Goal: Information Seeking & Learning: Check status

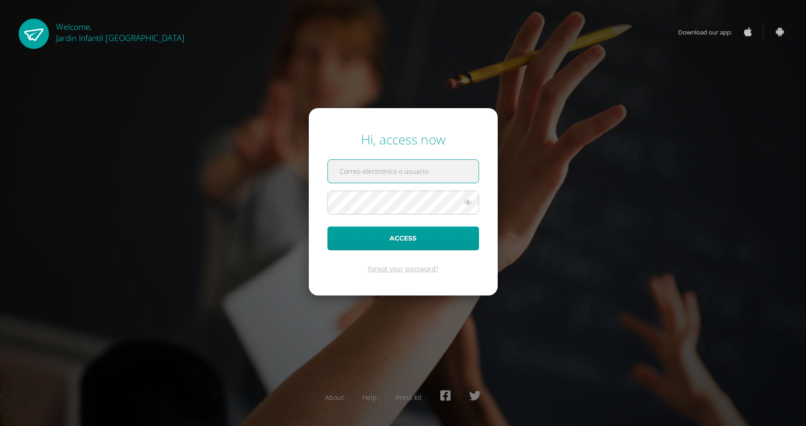
type input "vaggsoft@gmail.com"
click at [403, 238] on button "Access" at bounding box center [404, 239] width 152 height 24
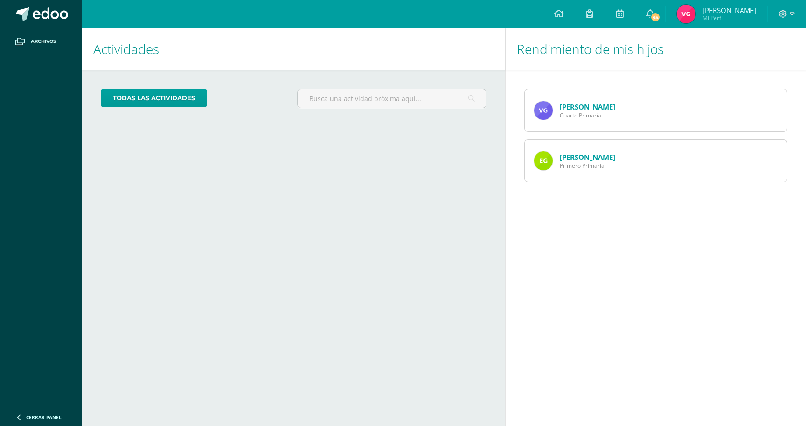
click at [600, 108] on link "[PERSON_NAME]" at bounding box center [588, 106] width 56 height 9
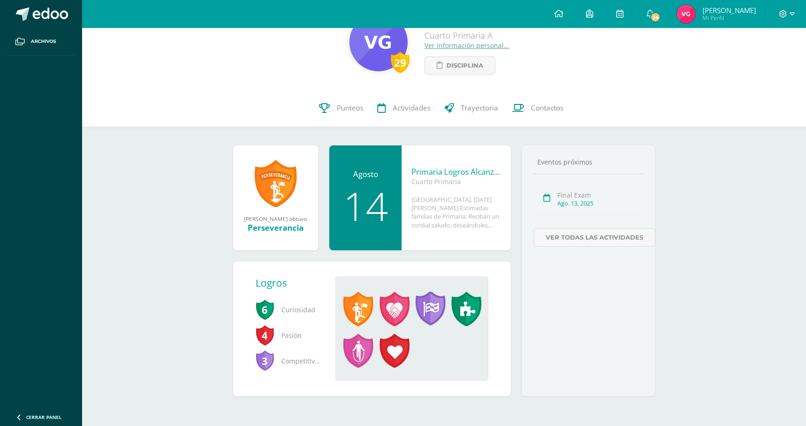
scroll to position [33, 0]
click at [384, 203] on div "14" at bounding box center [366, 206] width 54 height 39
click at [459, 173] on div "Descarga de boleta de calificaciones primaria 2025" at bounding box center [457, 172] width 90 height 11
click at [441, 203] on div "Guatemala, 12 agosto 2025. Estimadas familias de Primaria: ¡Felicitaciones por …" at bounding box center [457, 213] width 90 height 34
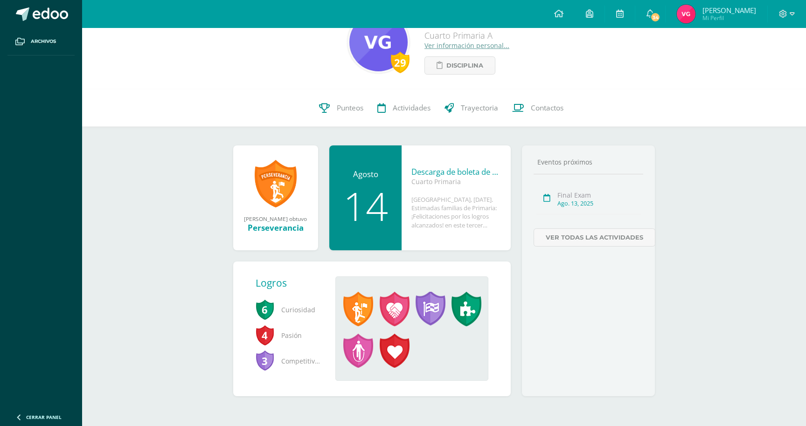
click at [441, 203] on div "Guatemala, 12 agosto 2025. Estimadas familias de Primaria: ¡Felicitaciones por …" at bounding box center [457, 213] width 90 height 34
click at [441, 203] on div "[GEOGRAPHIC_DATA], [DATE]. Estimadas familias de Primaria: ¡Felicitaciones por …" at bounding box center [457, 213] width 90 height 34
click at [447, 217] on div "[GEOGRAPHIC_DATA], [DATE]. Estimadas familias de Primaria: ¡Felicitaciones por …" at bounding box center [457, 213] width 90 height 34
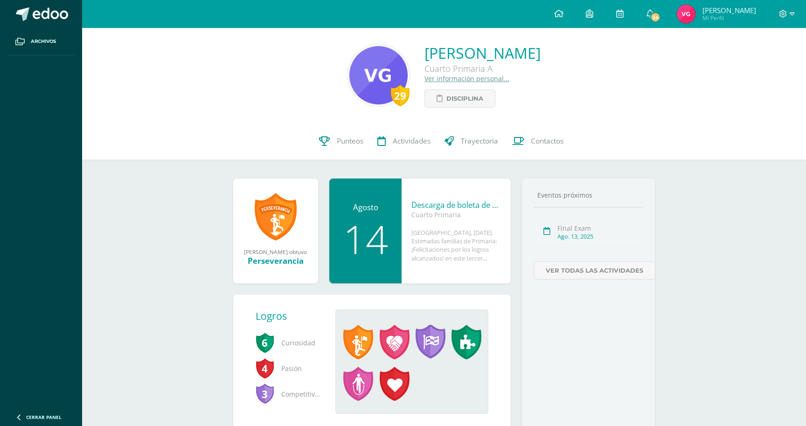
scroll to position [0, 0]
click at [447, 104] on span "Disciplina" at bounding box center [465, 98] width 37 height 17
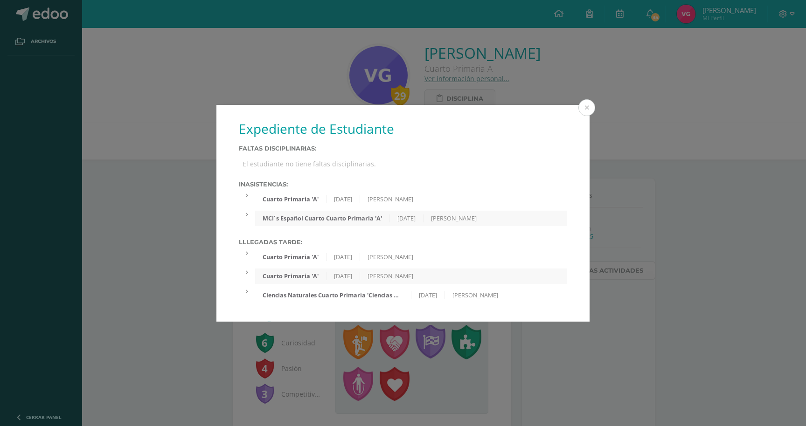
click at [245, 194] on div at bounding box center [247, 196] width 16 height 8
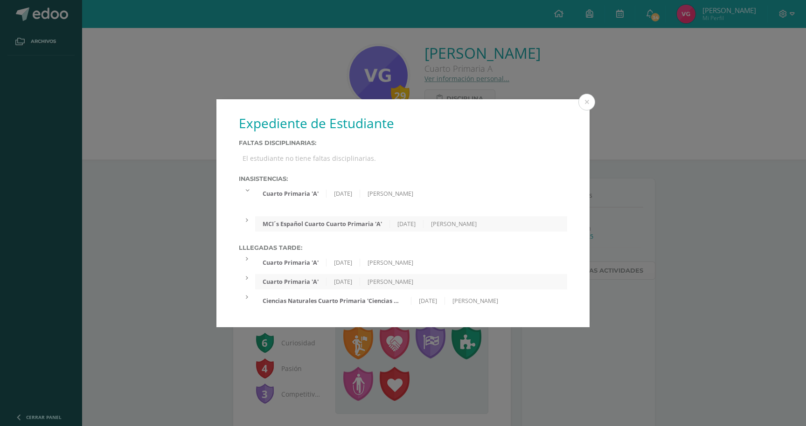
click at [245, 222] on div at bounding box center [247, 221] width 16 height 8
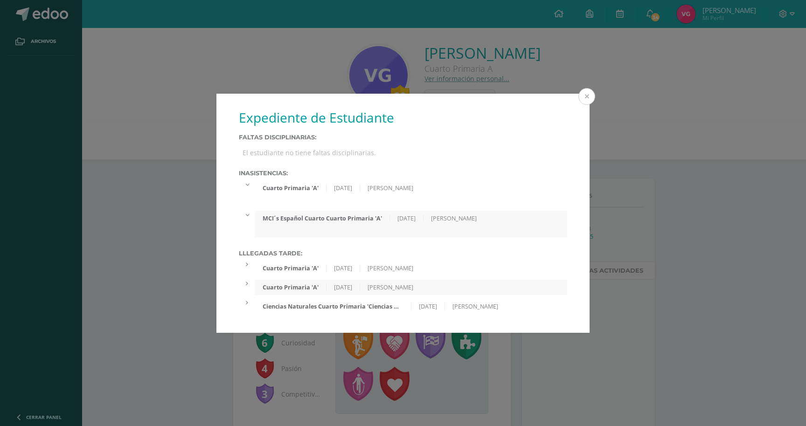
click at [586, 100] on button at bounding box center [587, 96] width 17 height 17
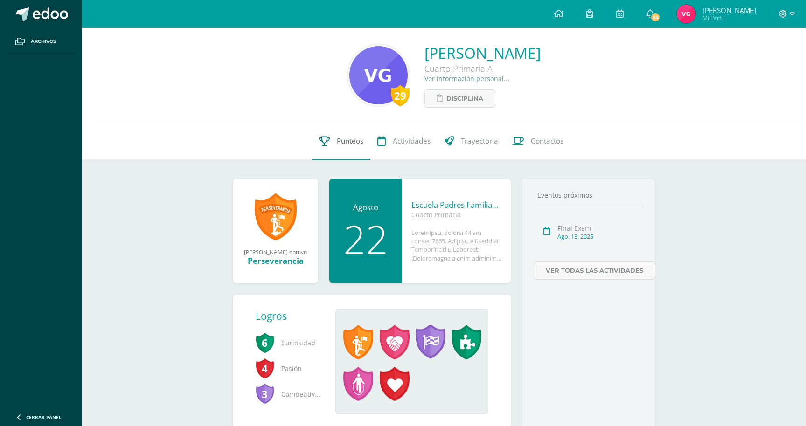
click at [355, 149] on link "Punteos" at bounding box center [341, 141] width 58 height 37
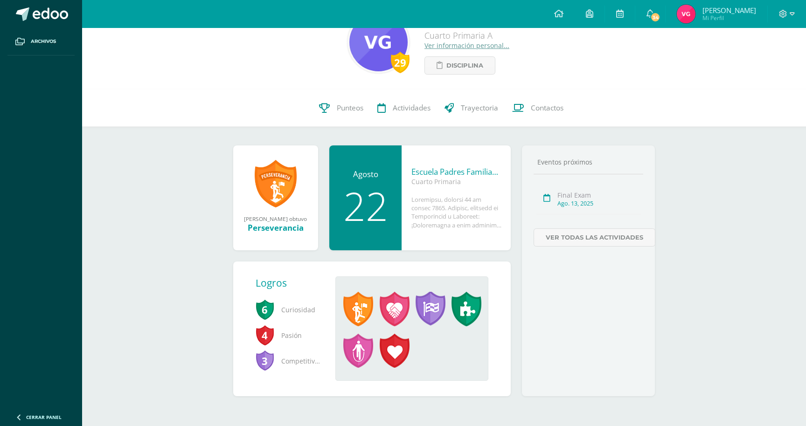
scroll to position [33, 0]
click at [450, 198] on div at bounding box center [457, 213] width 90 height 34
click at [386, 199] on div "22" at bounding box center [366, 206] width 54 height 39
click at [388, 102] on link "Actividades" at bounding box center [403, 108] width 67 height 37
click at [384, 108] on icon at bounding box center [381, 108] width 8 height 10
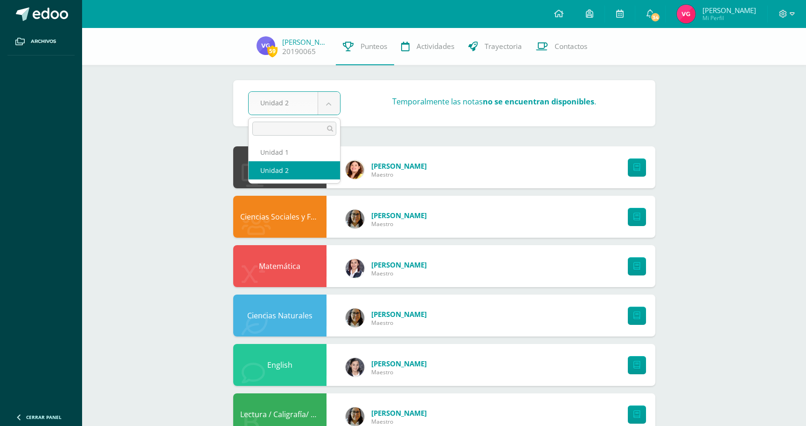
click at [323, 97] on body "Archivos Cerrar panel Configuración Cerrar sesión Víctor Adolfo Mi Perfil 34 34…" at bounding box center [403, 375] width 806 height 751
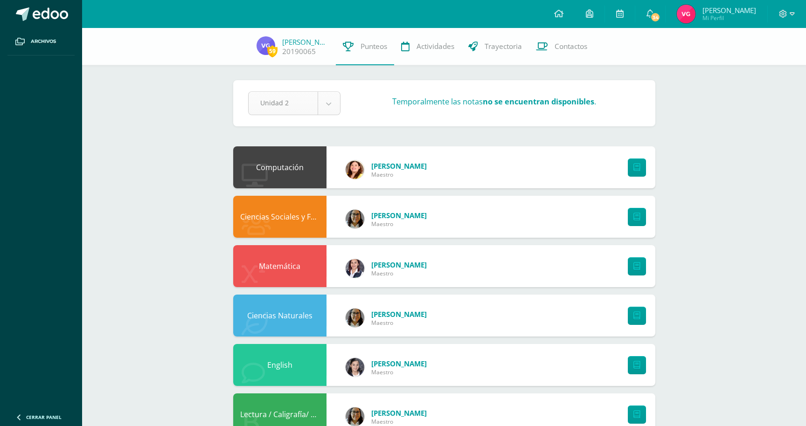
click at [322, 97] on body "Archivos Cerrar panel Configuración Cerrar sesión [PERSON_NAME] Mi Perfil 34 34…" at bounding box center [403, 375] width 806 height 751
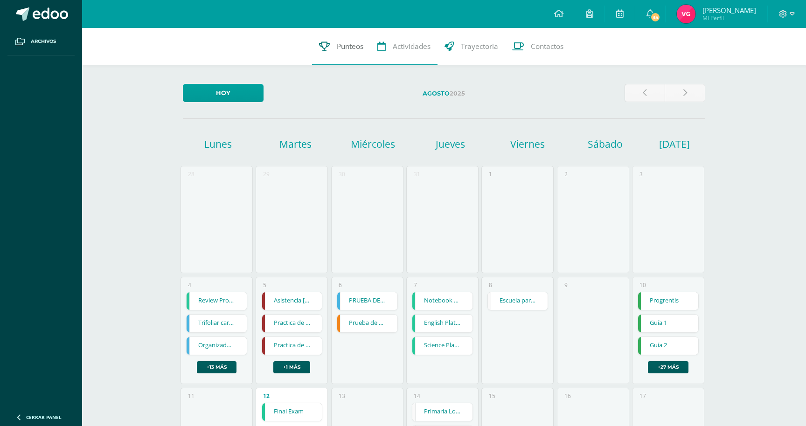
click at [343, 36] on link "Punteos" at bounding box center [341, 46] width 58 height 37
click at [341, 43] on span "Punteos" at bounding box center [350, 47] width 27 height 10
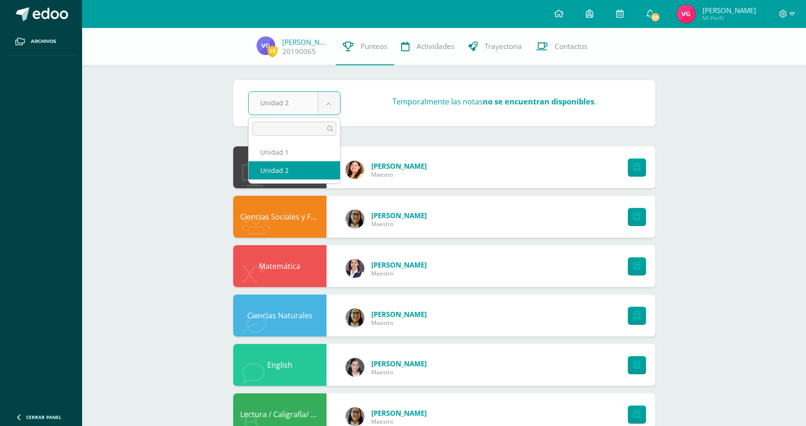
click at [316, 104] on body "Archivos Cerrar panel Configuración Cerrar sesión Víctor Adolfo Mi Perfil 34 34…" at bounding box center [403, 375] width 806 height 751
select select "Unidad 1"
